Goal: Information Seeking & Learning: Learn about a topic

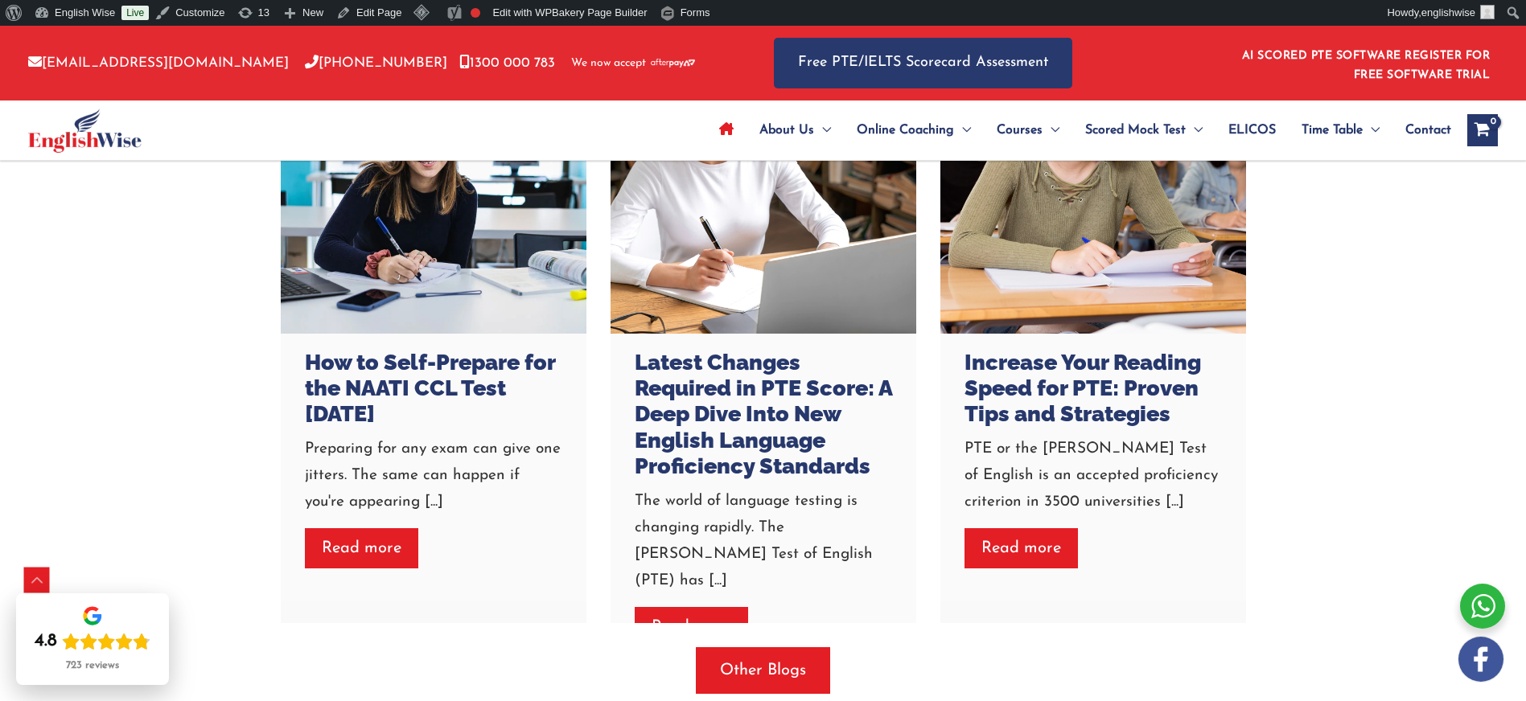
scroll to position [4608, 0]
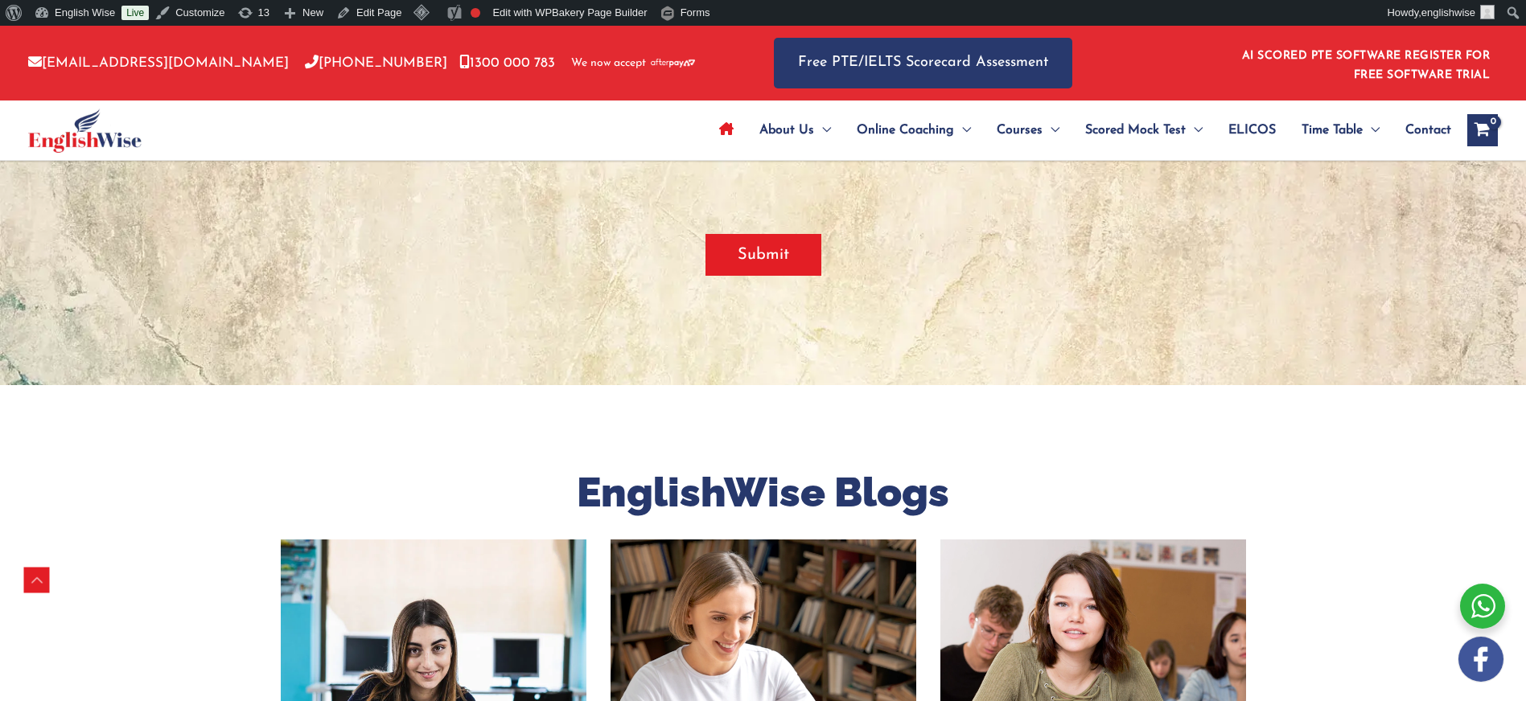
scroll to position [3919, 0]
click at [785, 130] on span "About Us" at bounding box center [786, 130] width 55 height 56
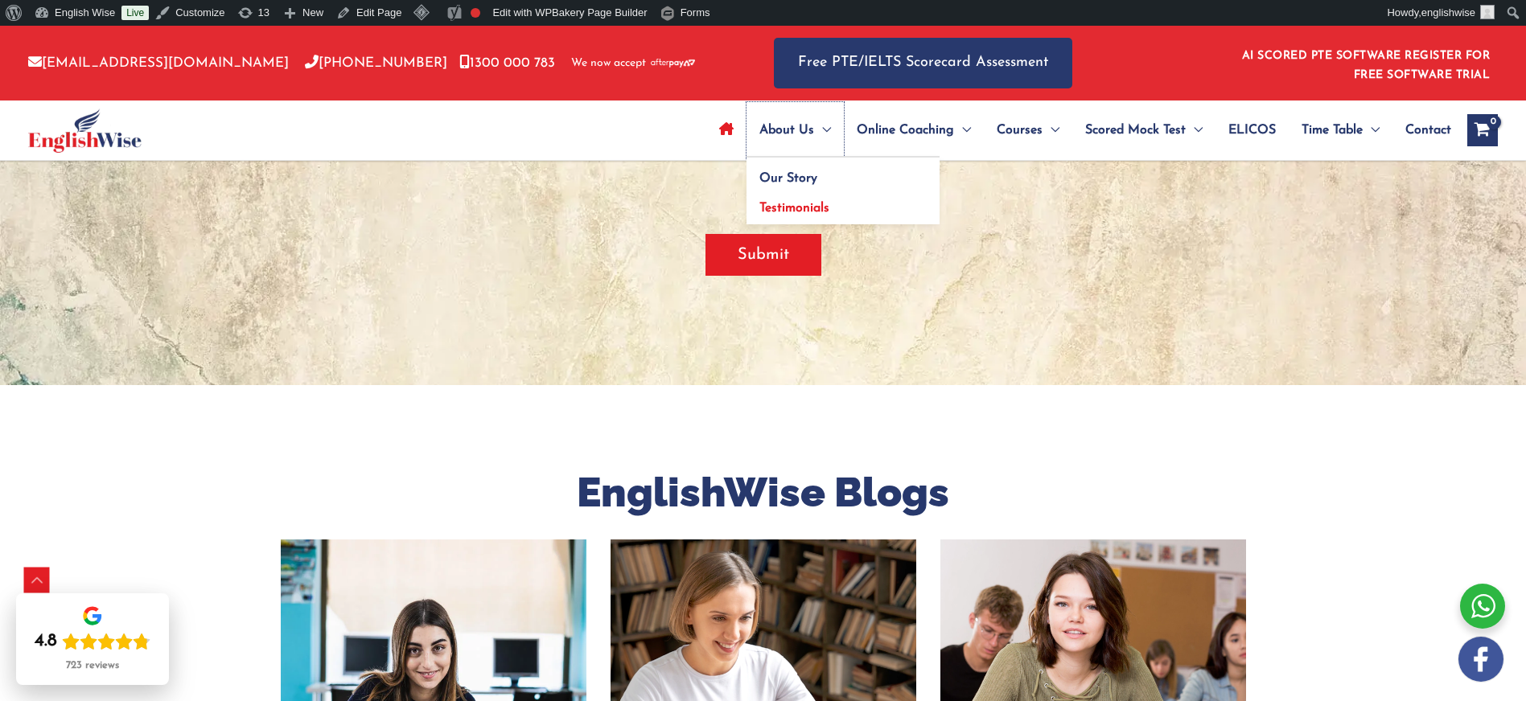
scroll to position [3918, 0]
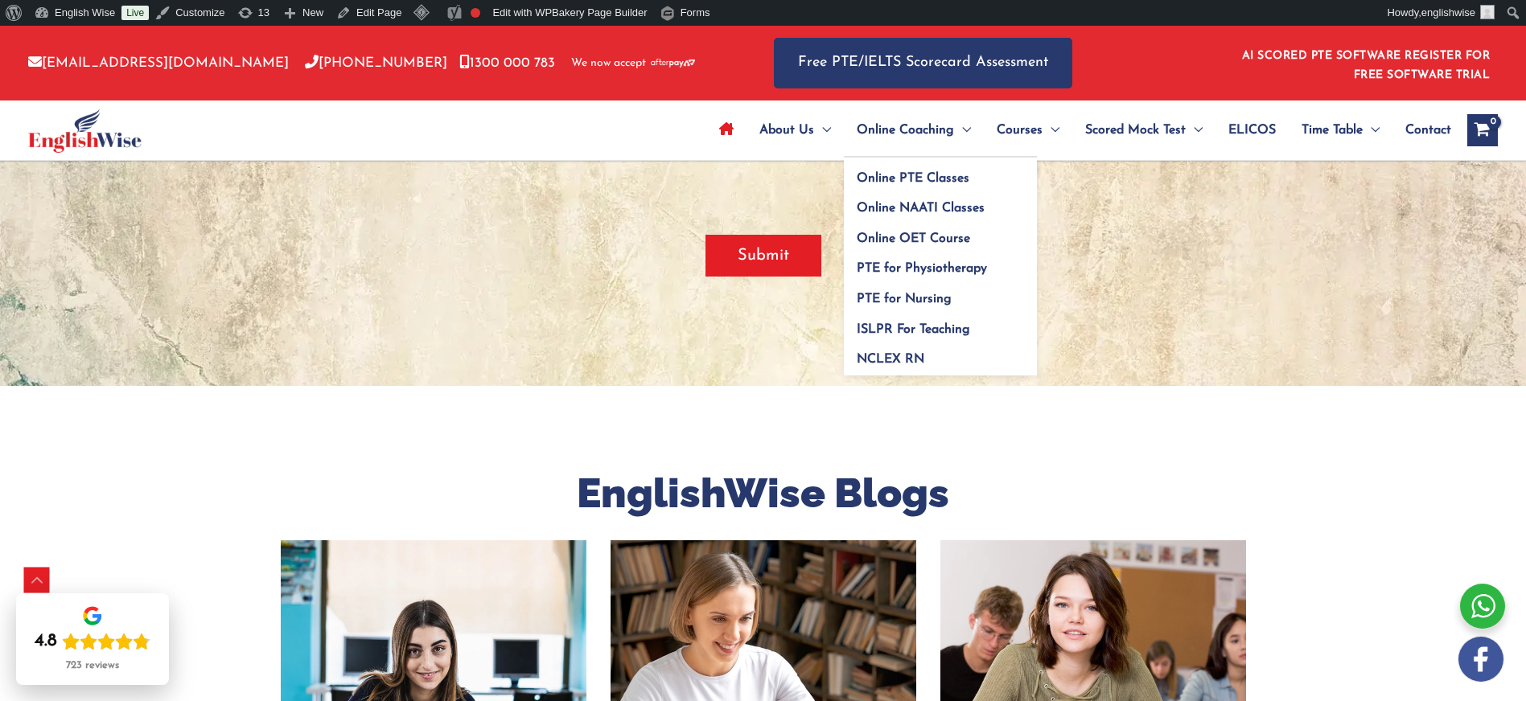
click at [876, 126] on span "Online Coaching" at bounding box center [905, 130] width 97 height 56
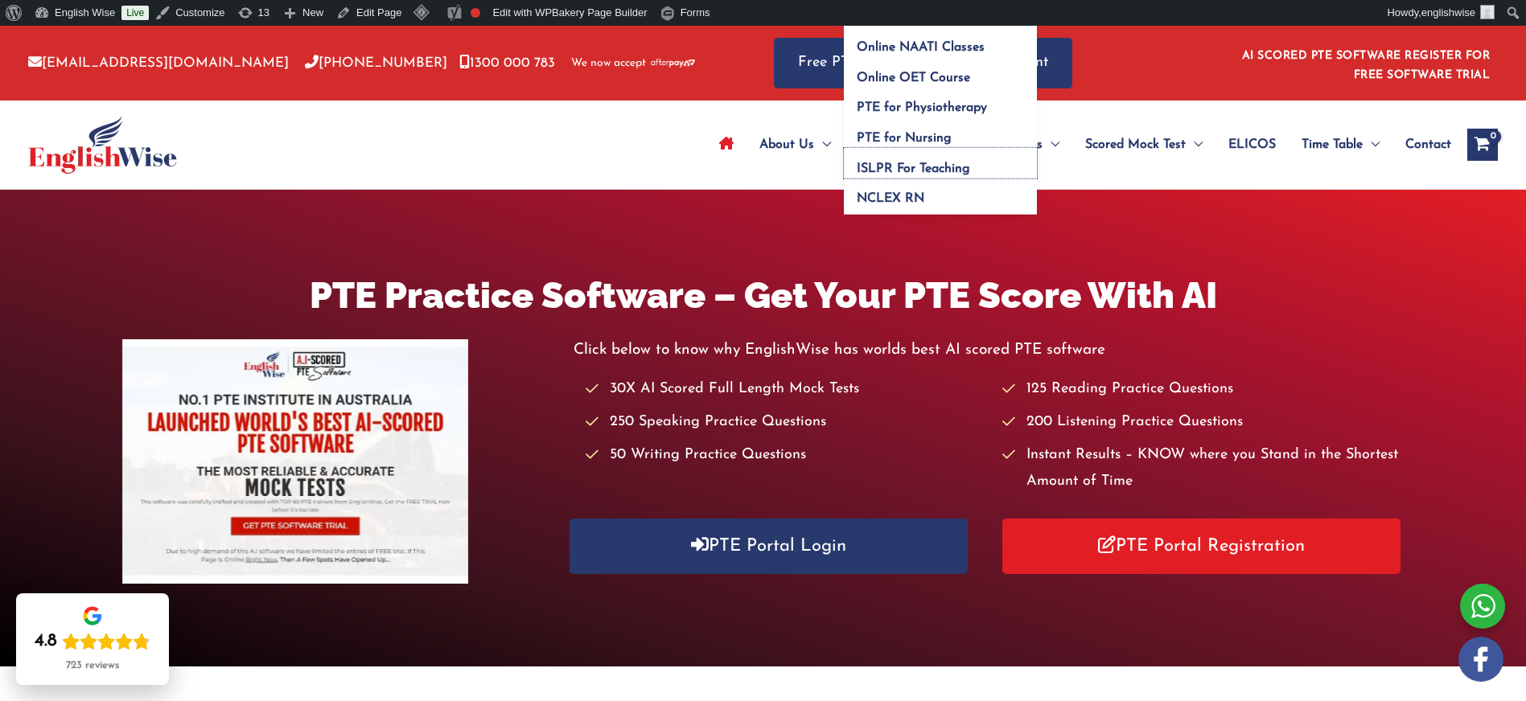
click at [891, 175] on link "ISLPR For Teaching" at bounding box center [940, 163] width 193 height 31
click at [891, 165] on span "ISLPR For Teaching" at bounding box center [913, 168] width 113 height 13
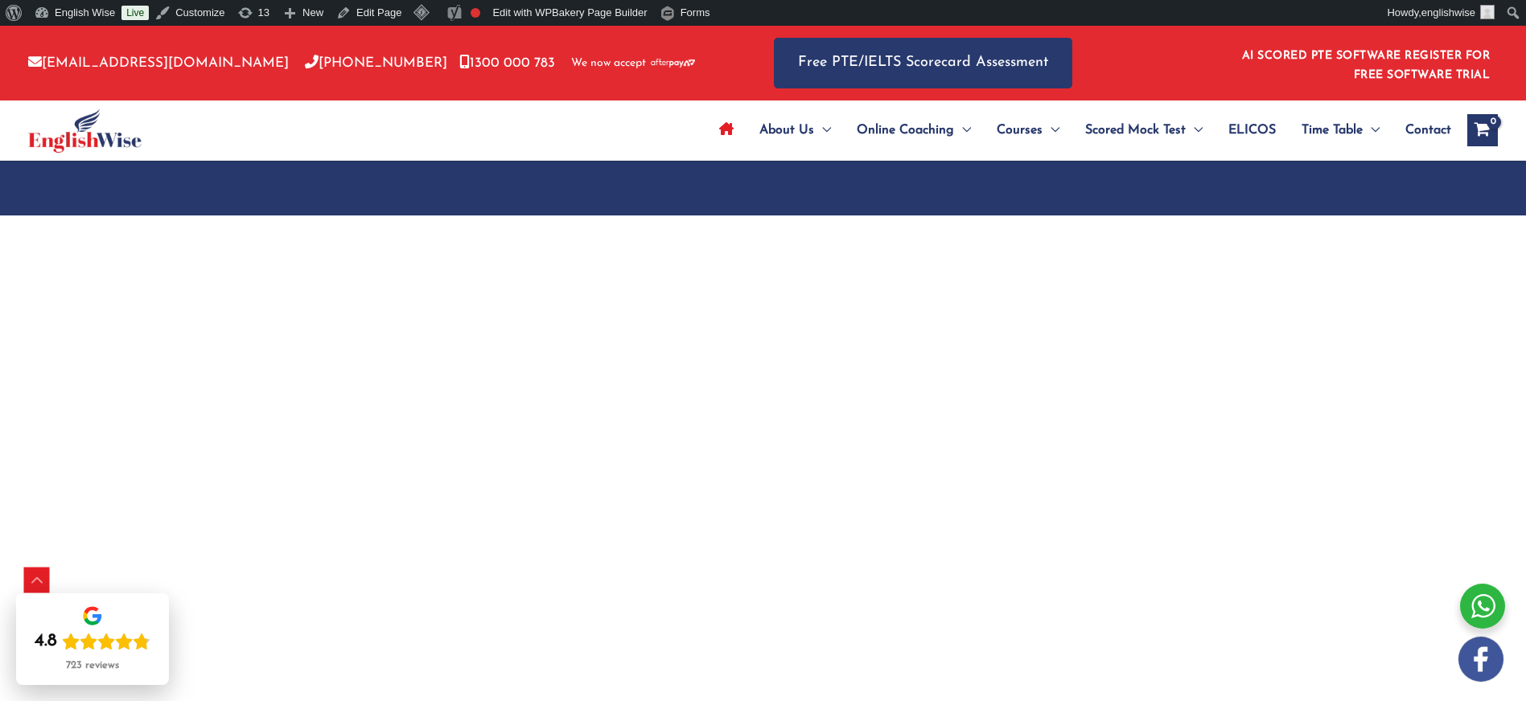
scroll to position [3018, 0]
